Goal: Task Accomplishment & Management: Use online tool/utility

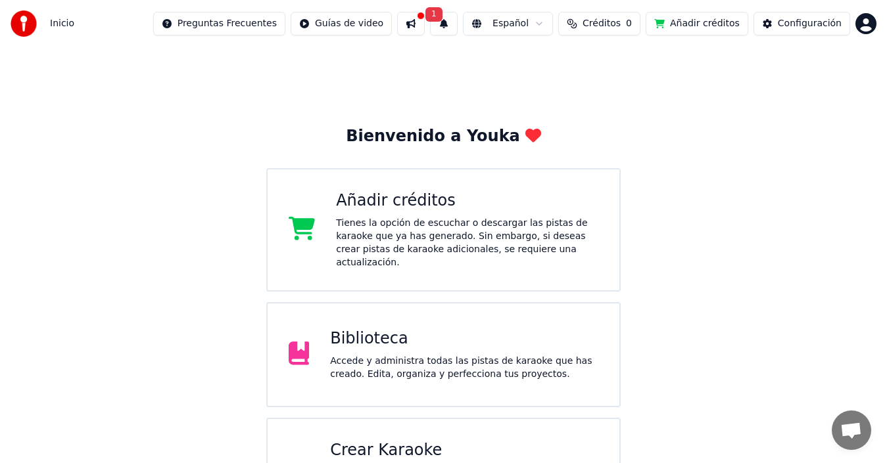
click at [370, 440] on div "Crear Karaoke" at bounding box center [464, 450] width 268 height 21
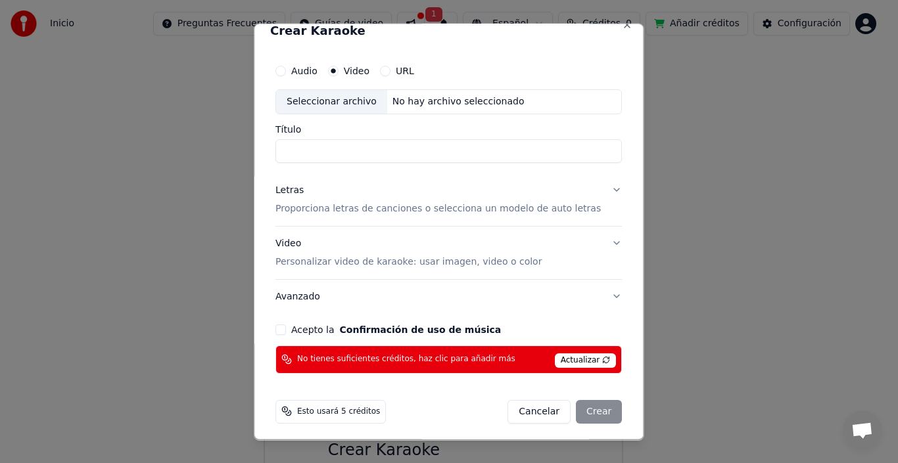
scroll to position [19, 0]
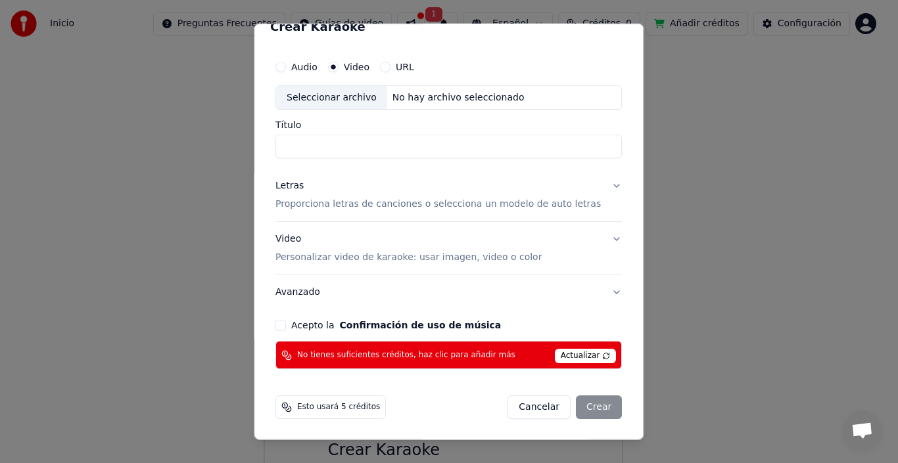
click at [348, 105] on div "Seleccionar archivo" at bounding box center [331, 97] width 111 height 24
type input "**********"
click at [286, 321] on button "Acepto la Confirmación de uso de música" at bounding box center [280, 325] width 11 height 11
click at [431, 387] on form "**********" at bounding box center [448, 236] width 357 height 377
click at [571, 407] on div "Cancelar Crear" at bounding box center [565, 408] width 114 height 24
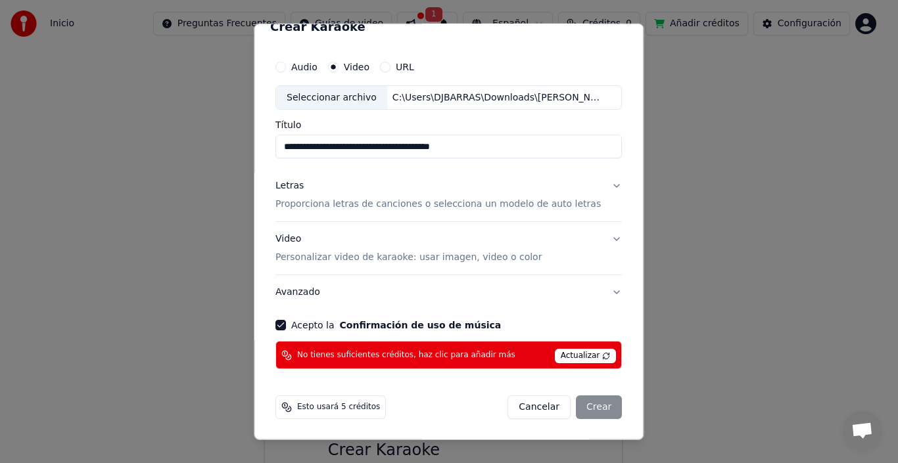
click at [312, 409] on span "Esto usará 5 créditos" at bounding box center [338, 407] width 83 height 11
click at [286, 66] on button "Audio" at bounding box center [280, 66] width 11 height 11
click at [585, 409] on div "Cancelar Crear" at bounding box center [565, 408] width 114 height 24
click at [330, 413] on div "Esto usará 5 créditos" at bounding box center [330, 408] width 110 height 24
click at [306, 408] on div "Esto usará 5 créditos" at bounding box center [330, 408] width 110 height 24
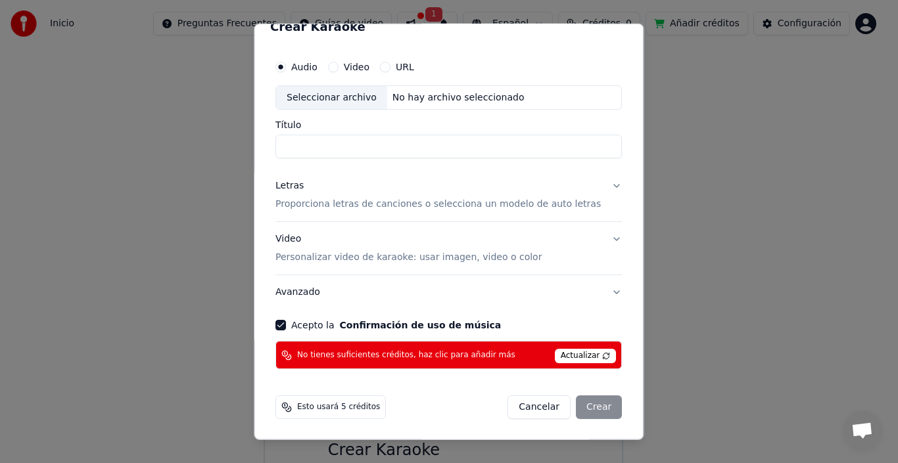
drag, startPoint x: 370, startPoint y: 355, endPoint x: 402, endPoint y: 356, distance: 32.2
click at [371, 355] on span "No tienes suficientes créditos, haz clic para añadir más" at bounding box center [406, 355] width 218 height 11
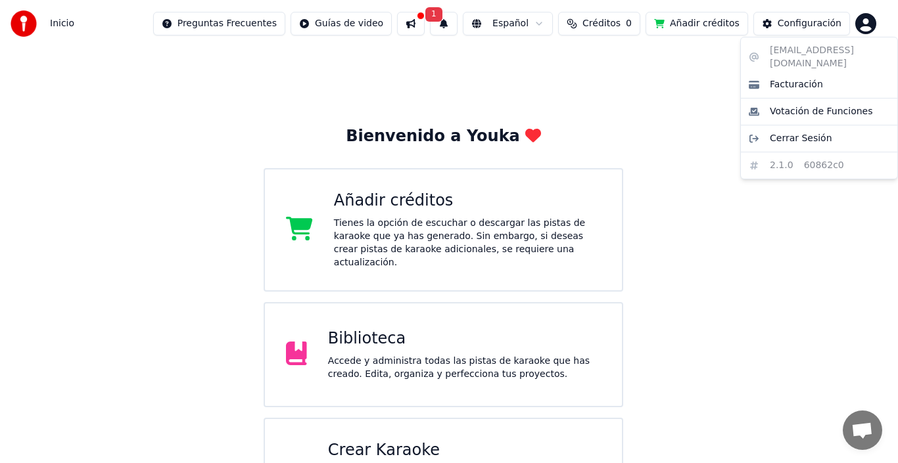
click at [871, 25] on html "Inicio Preguntas Frecuentes Guías de video 1 Español Créditos 0 Añadir créditos…" at bounding box center [449, 348] width 898 height 697
click at [418, 24] on html "Inicio Preguntas Frecuentes Guías de video 1 Español Créditos 0 Añadir créditos…" at bounding box center [449, 348] width 898 height 697
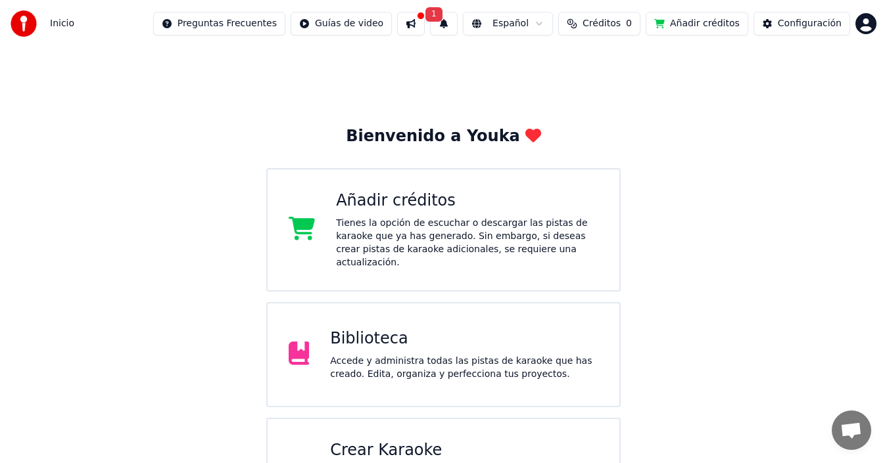
click at [437, 22] on button "1" at bounding box center [444, 24] width 28 height 24
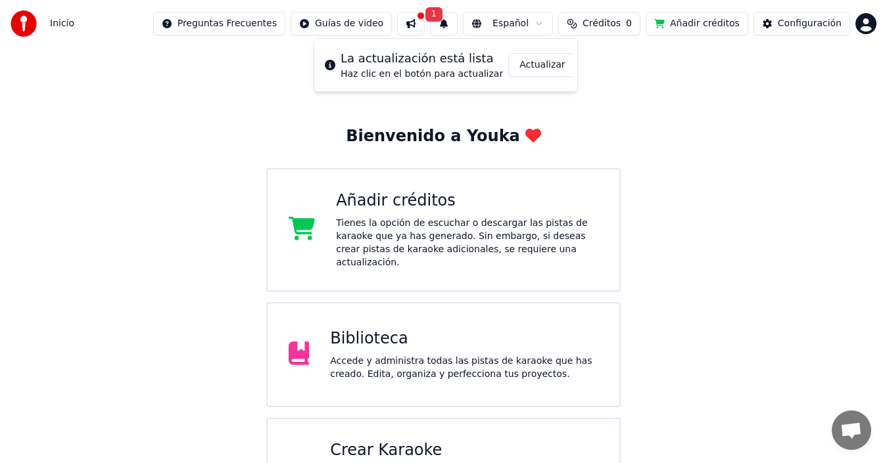
click at [515, 62] on button "Actualizar" at bounding box center [542, 65] width 68 height 24
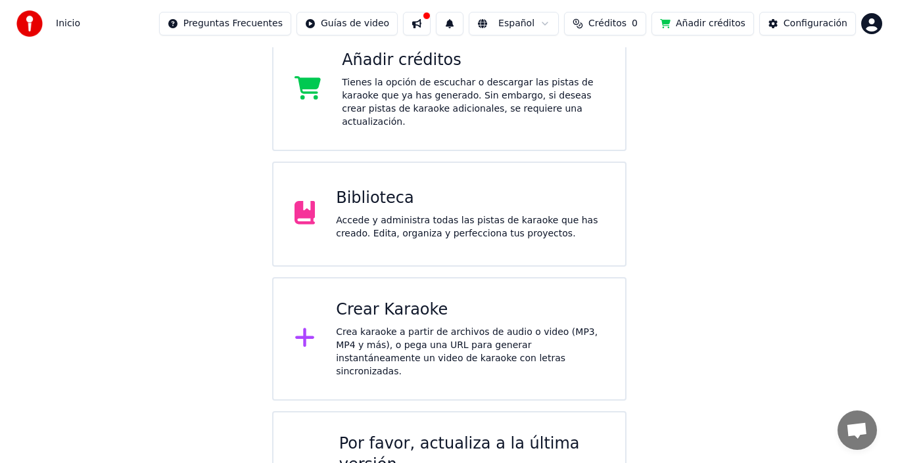
scroll to position [173, 0]
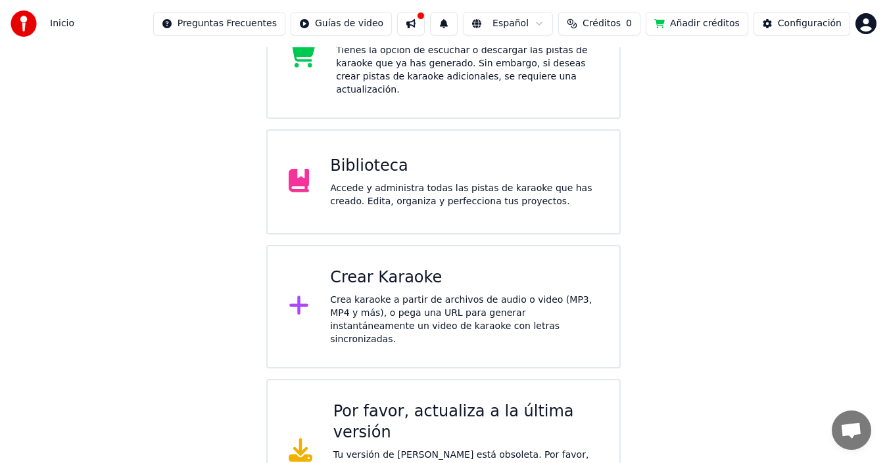
click at [411, 294] on div "Crea karaoke a partir de archivos de audio o video (MP3, MP4 y más), o pega una…" at bounding box center [464, 320] width 268 height 53
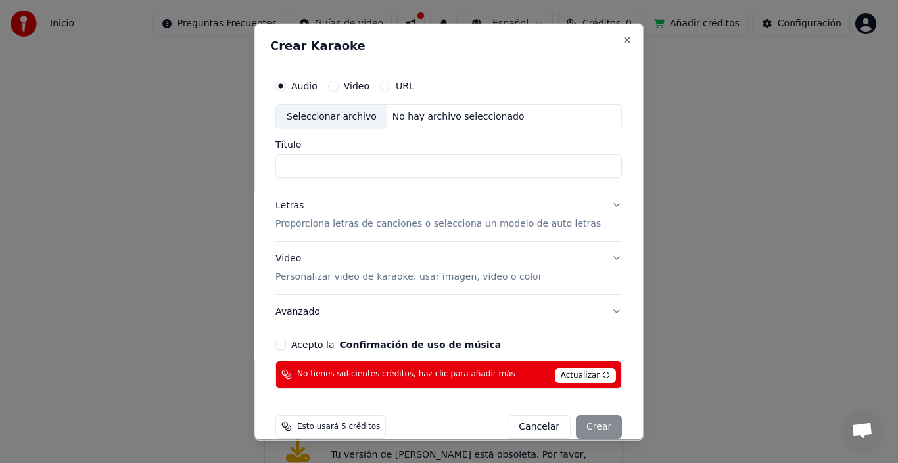
click at [339, 88] on button "Video" at bounding box center [333, 85] width 11 height 11
click at [335, 118] on div "Seleccionar archivo" at bounding box center [331, 117] width 111 height 24
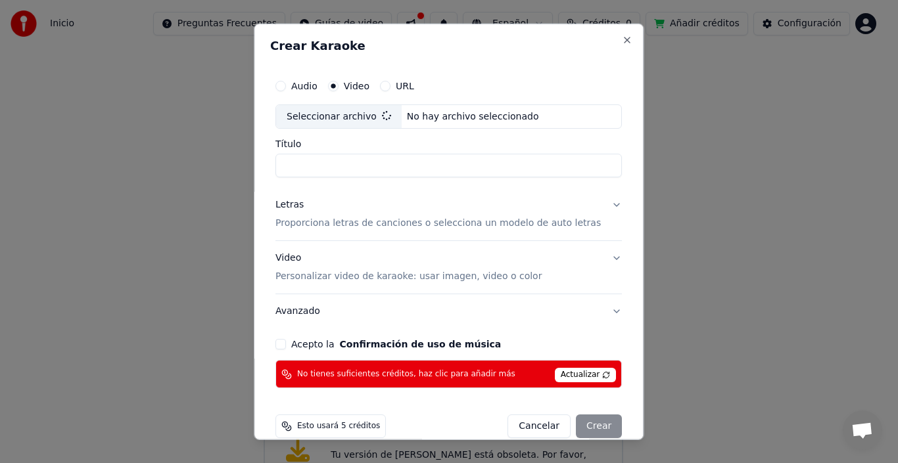
type input "**********"
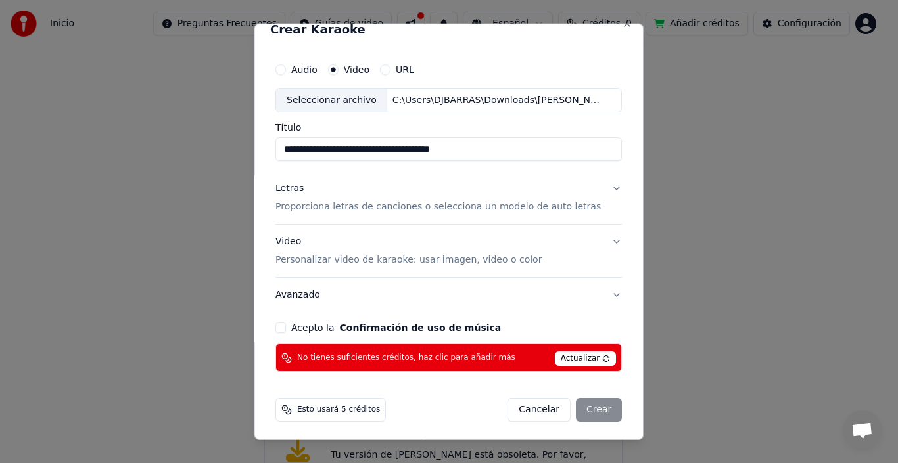
scroll to position [19, 0]
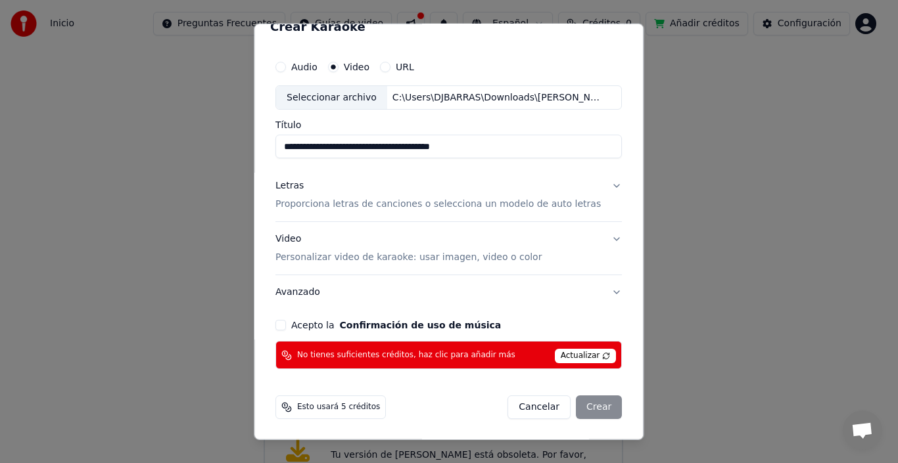
click at [593, 291] on button "Avanzado" at bounding box center [448, 292] width 346 height 34
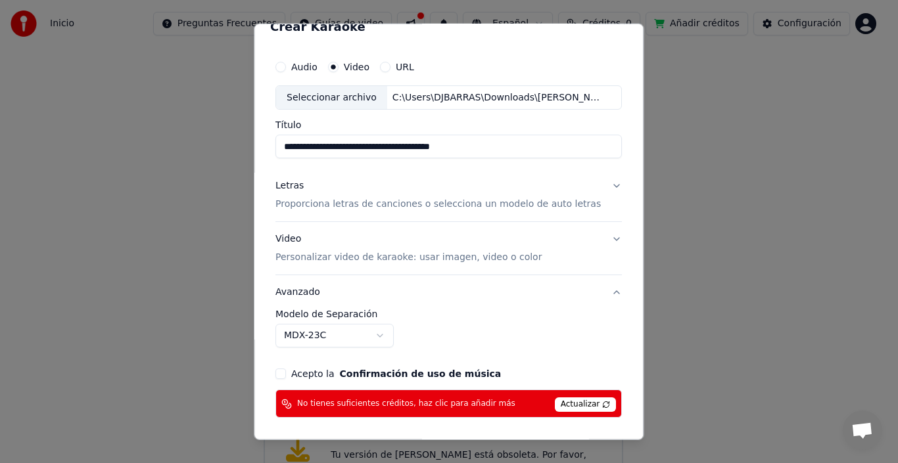
click at [599, 296] on button "Avanzado" at bounding box center [448, 292] width 346 height 34
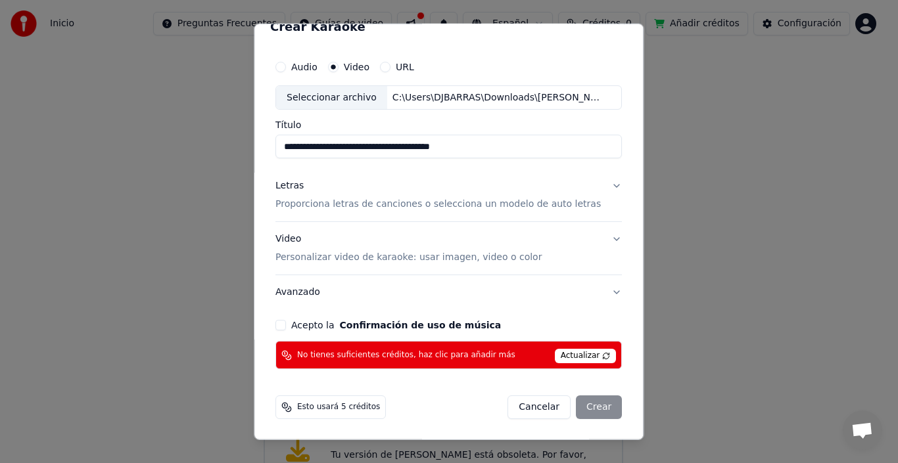
click at [286, 323] on button "Acepto la Confirmación de uso de música" at bounding box center [280, 325] width 11 height 11
click at [585, 402] on div "Cancelar Crear" at bounding box center [565, 408] width 114 height 24
click at [598, 187] on button "Letras Proporciona letras de canciones o selecciona un modelo de auto letras" at bounding box center [448, 195] width 346 height 53
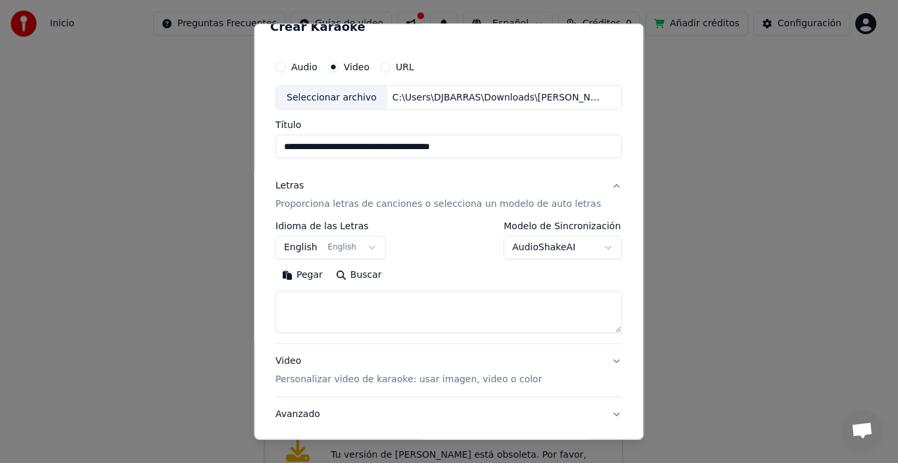
click at [372, 249] on button "English English" at bounding box center [330, 248] width 110 height 24
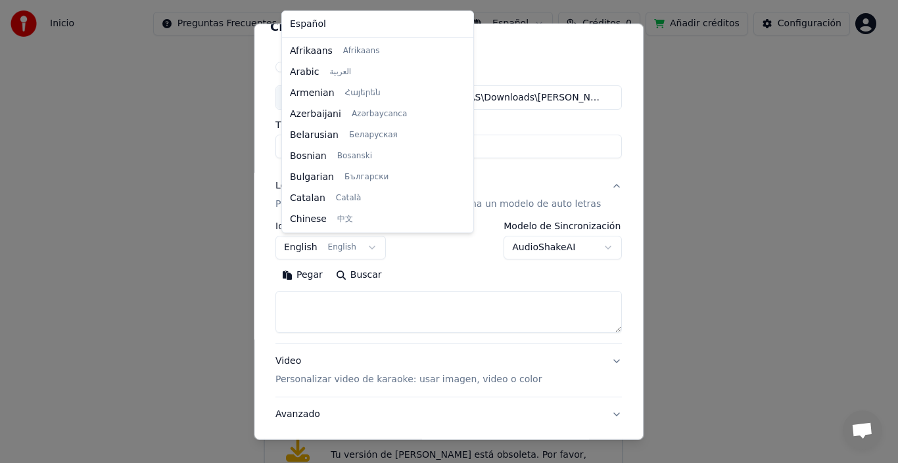
scroll to position [105, 0]
select select "**"
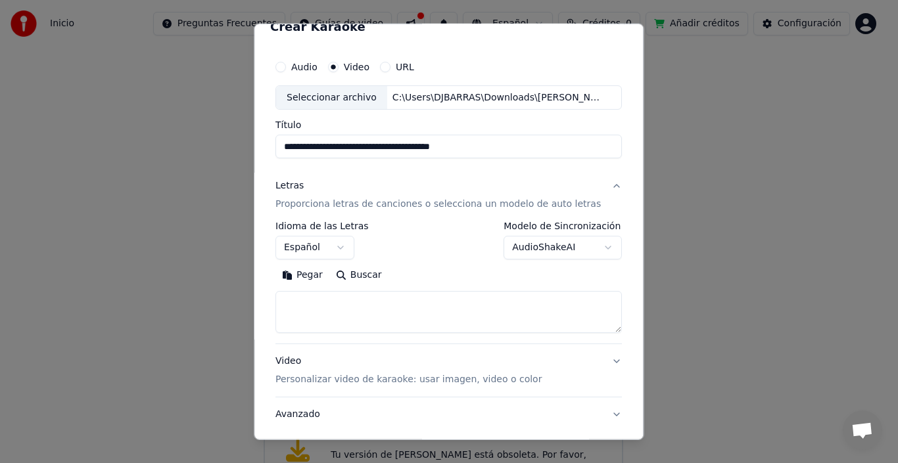
click at [588, 245] on body "**********" at bounding box center [443, 175] width 887 height 697
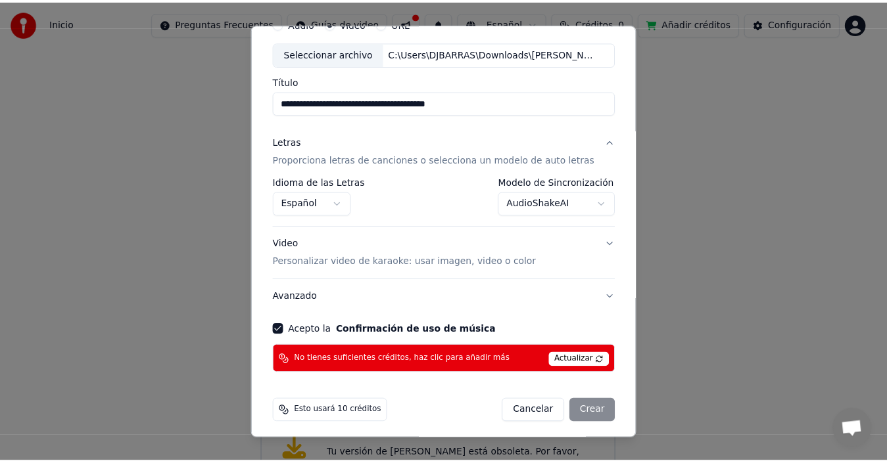
scroll to position [68, 0]
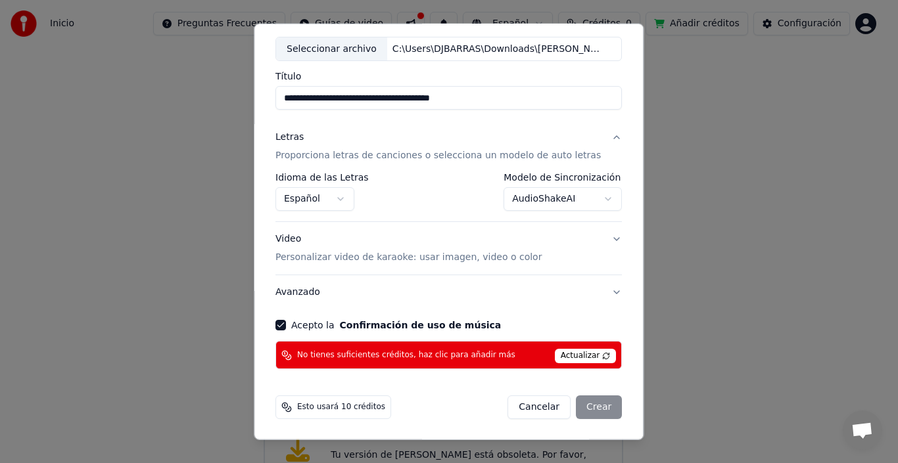
click at [582, 404] on div "Cancelar Crear" at bounding box center [565, 408] width 114 height 24
select select "**********"
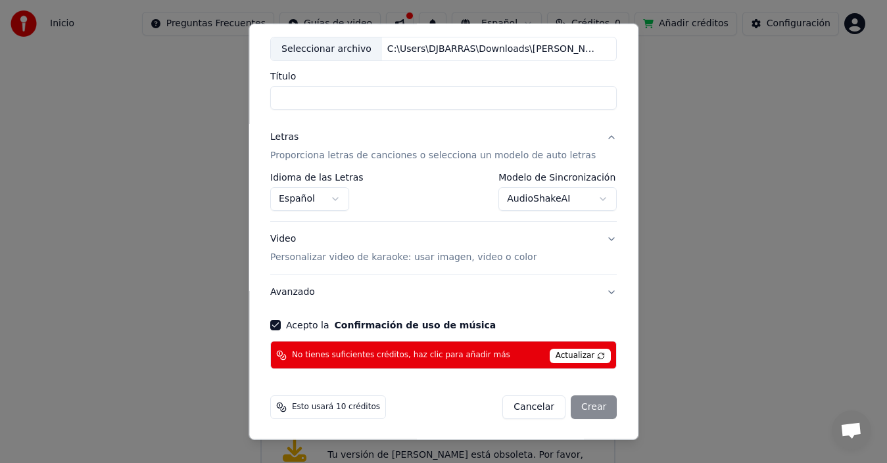
select select
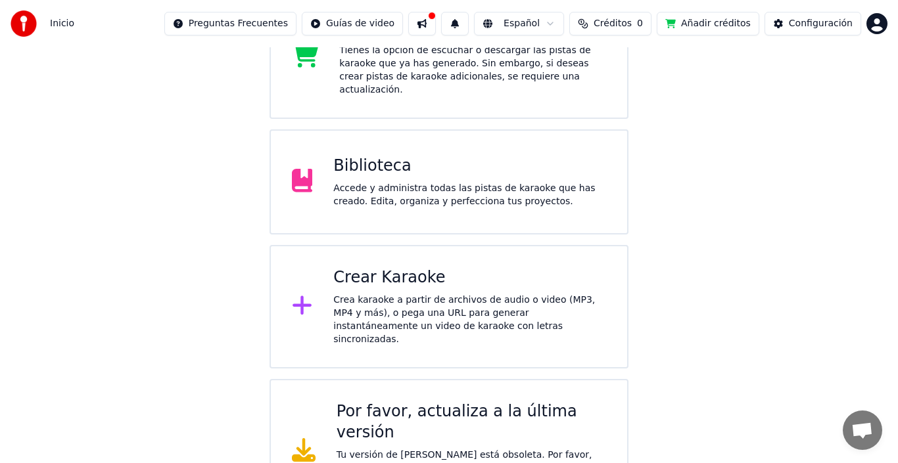
click at [865, 30] on html "Inicio Preguntas Frecuentes Guías de video Español Créditos 0 Añadir créditos C…" at bounding box center [449, 175] width 898 height 697
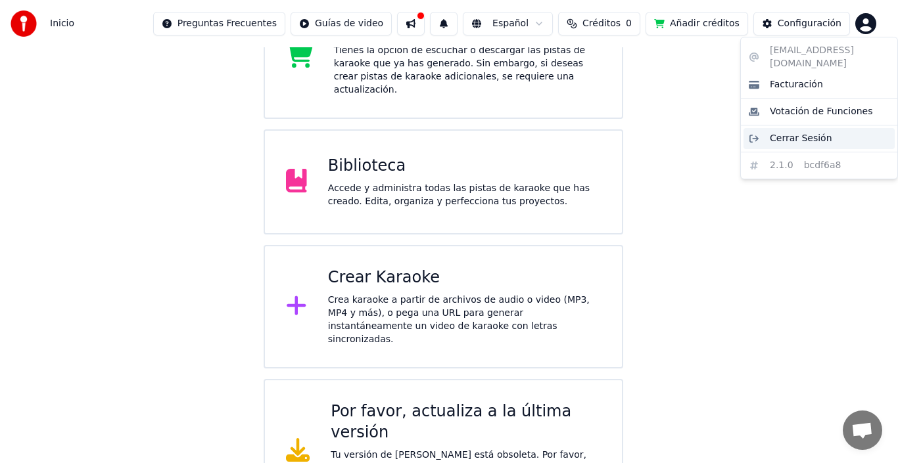
click at [805, 132] on span "Cerrar Sesión" at bounding box center [801, 138] width 62 height 13
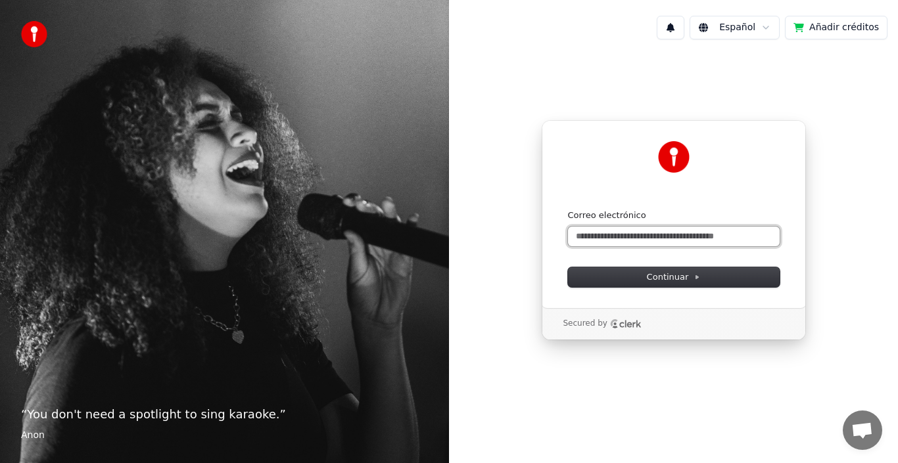
click at [597, 239] on input "Correo electrónico" at bounding box center [674, 237] width 212 height 20
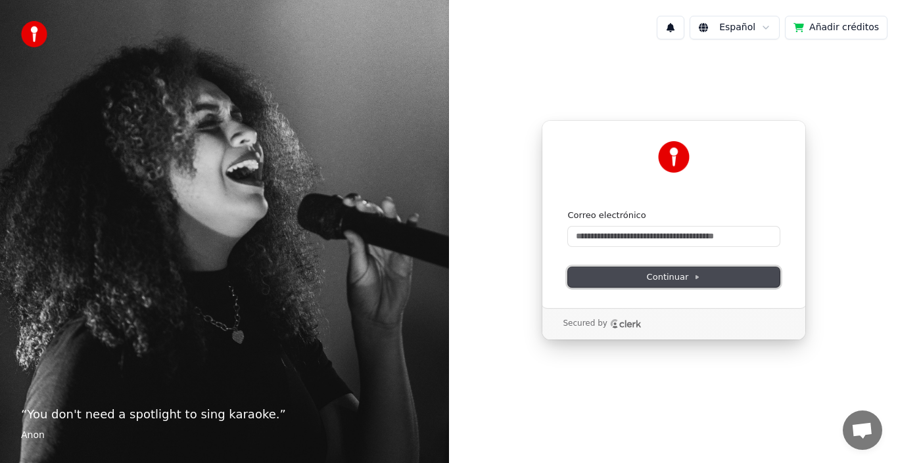
click at [628, 281] on button "Continuar" at bounding box center [674, 278] width 212 height 20
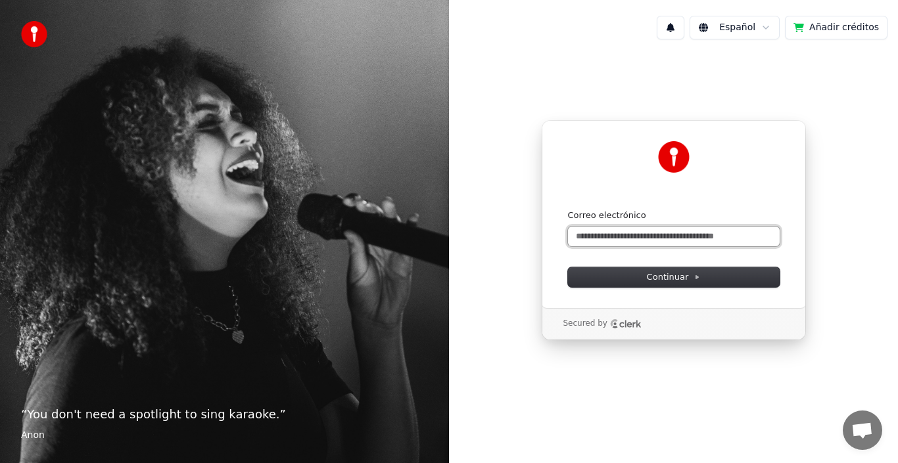
click at [594, 238] on input "Correo electrónico" at bounding box center [674, 237] width 212 height 20
type input "*"
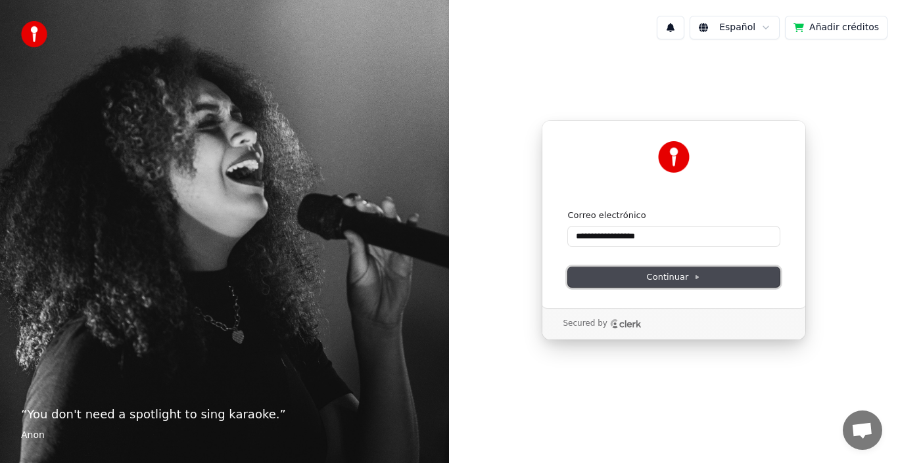
click at [611, 275] on button "Continuar" at bounding box center [674, 278] width 212 height 20
type input "**********"
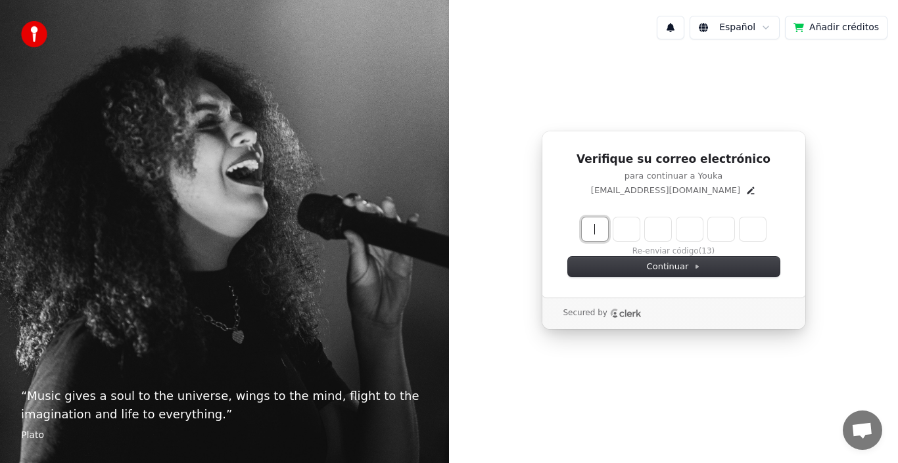
click at [597, 235] on input "Enter verification code" at bounding box center [687, 230] width 210 height 24
type input "******"
